Goal: Task Accomplishment & Management: Manage account settings

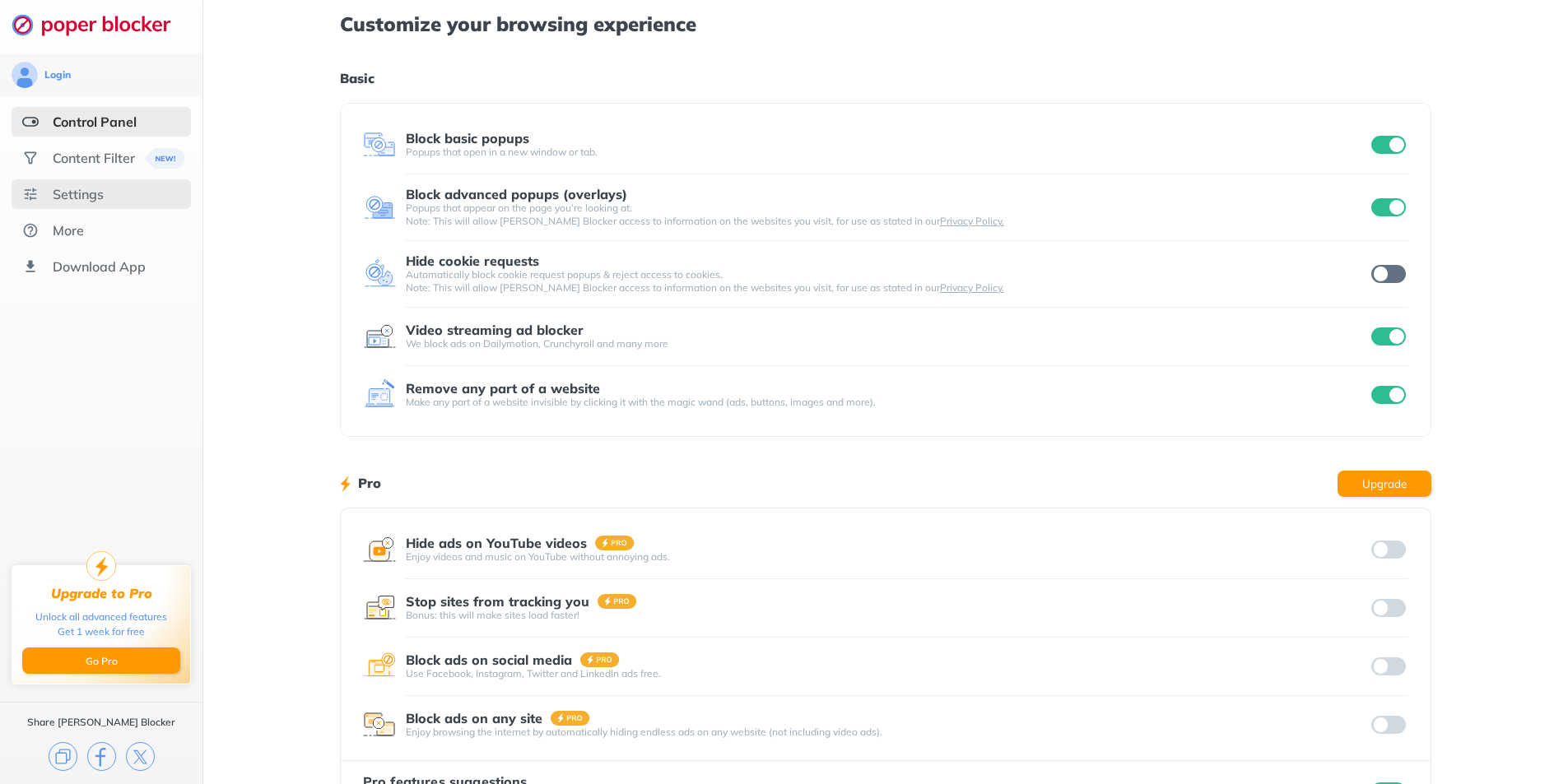
click at [113, 199] on div "Settings" at bounding box center [101, 194] width 179 height 29
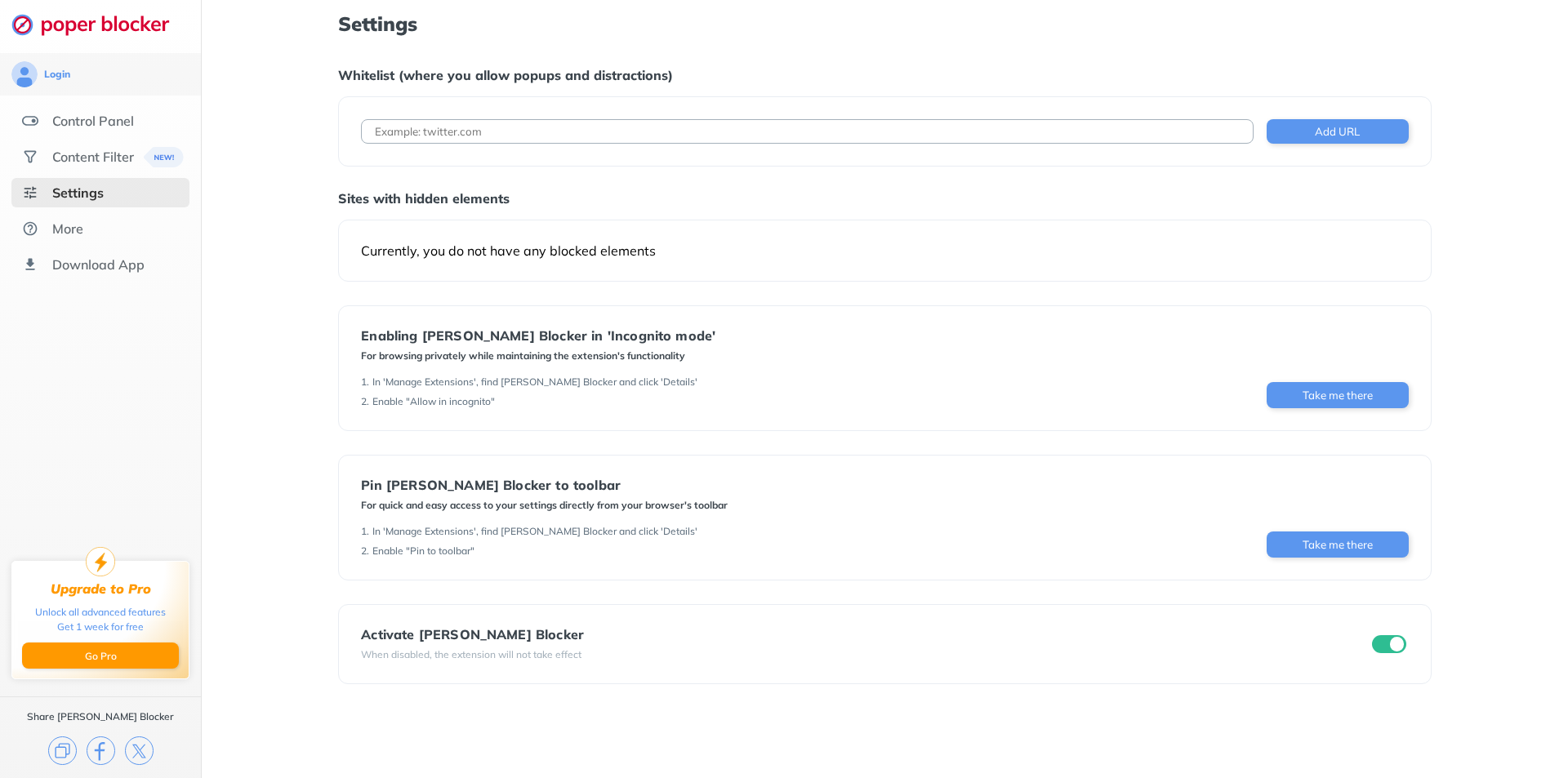
click at [572, 122] on input at bounding box center [806, 131] width 892 height 25
paste input "[URL]"
type input "[URL]"
click at [1334, 135] on button "Add URL" at bounding box center [1338, 131] width 142 height 25
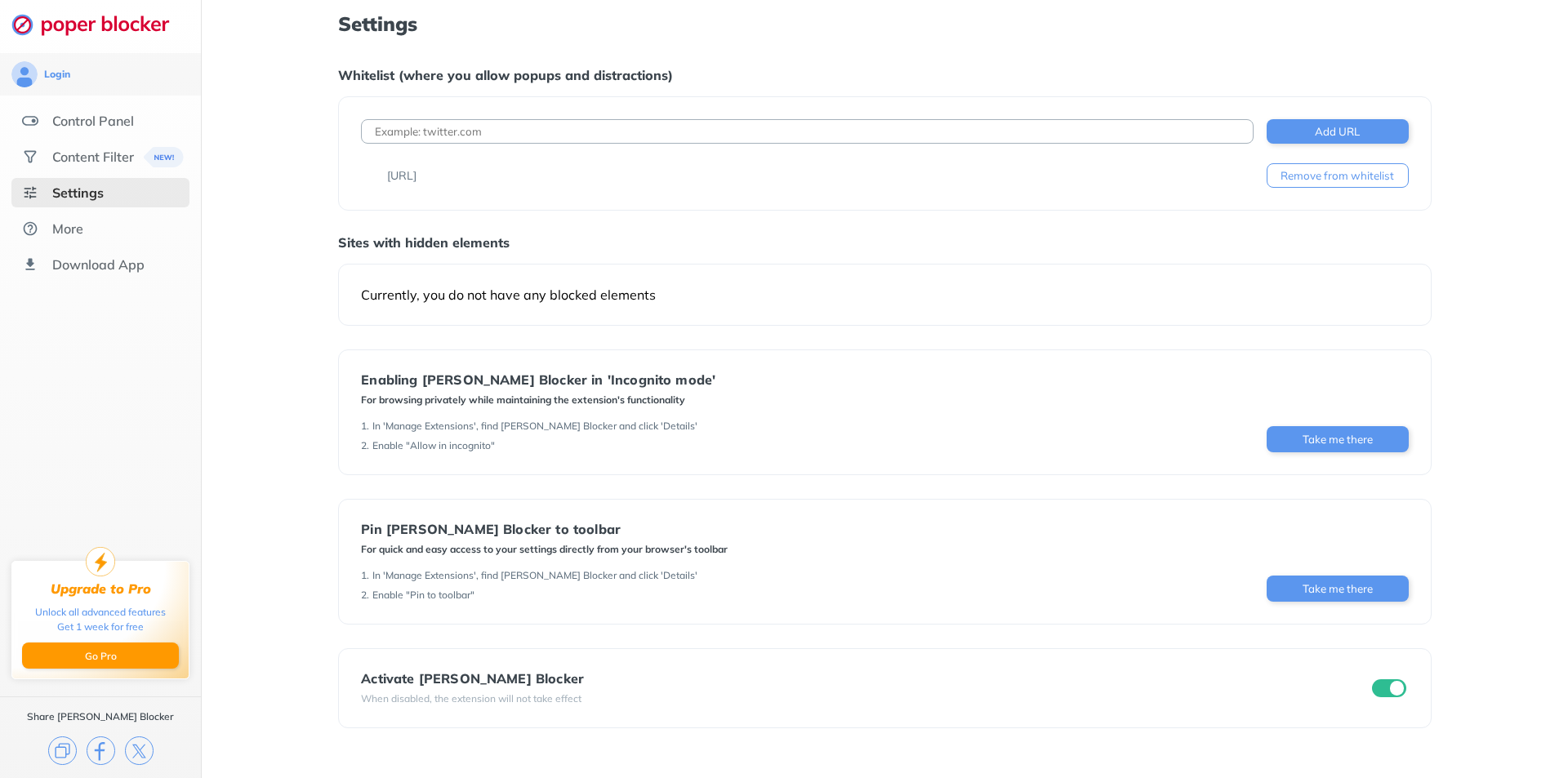
click at [1294, 177] on button "Remove from whitelist" at bounding box center [1338, 175] width 142 height 25
